Goal: Go to known website: Go to known website

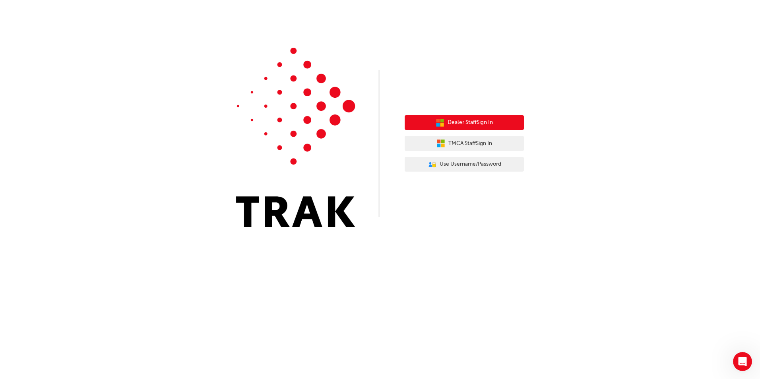
click at [495, 126] on button "Dealer Staff Sign In" at bounding box center [464, 122] width 119 height 15
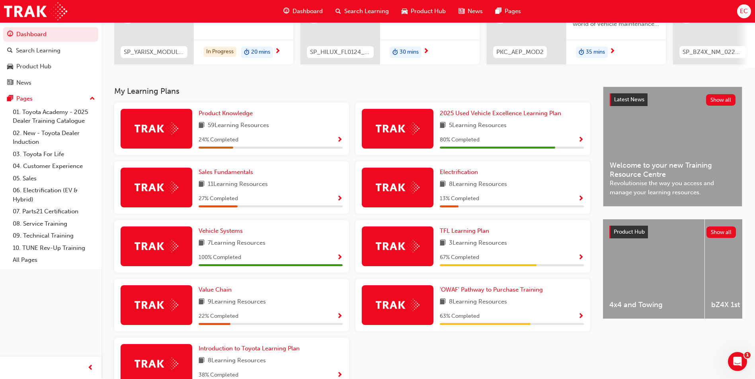
scroll to position [119, 0]
